Goal: Browse casually

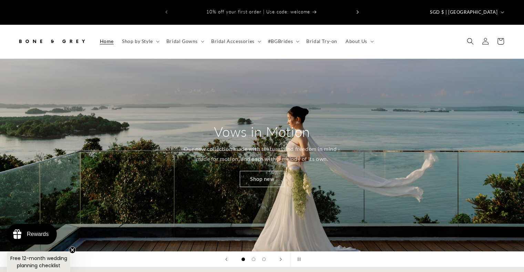
click at [358, 8] on button "Next announcement" at bounding box center [357, 12] width 15 height 13
click at [355, 8] on button "Next announcement" at bounding box center [357, 12] width 15 height 13
